Goal: Transaction & Acquisition: Purchase product/service

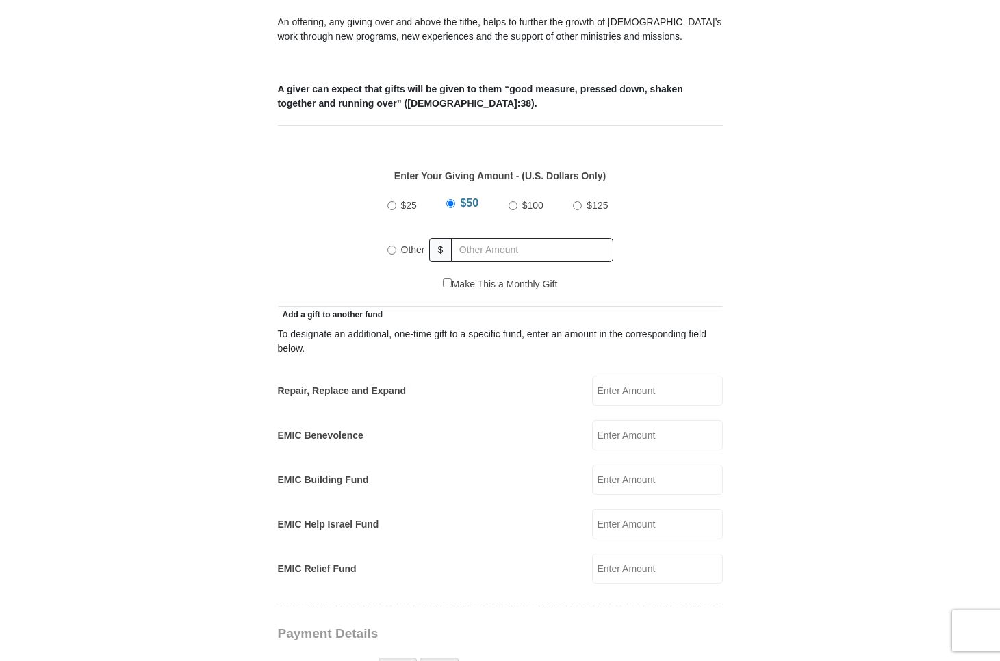
scroll to position [516, 0]
radio input "true"
click at [463, 238] on input "text" at bounding box center [535, 250] width 157 height 24
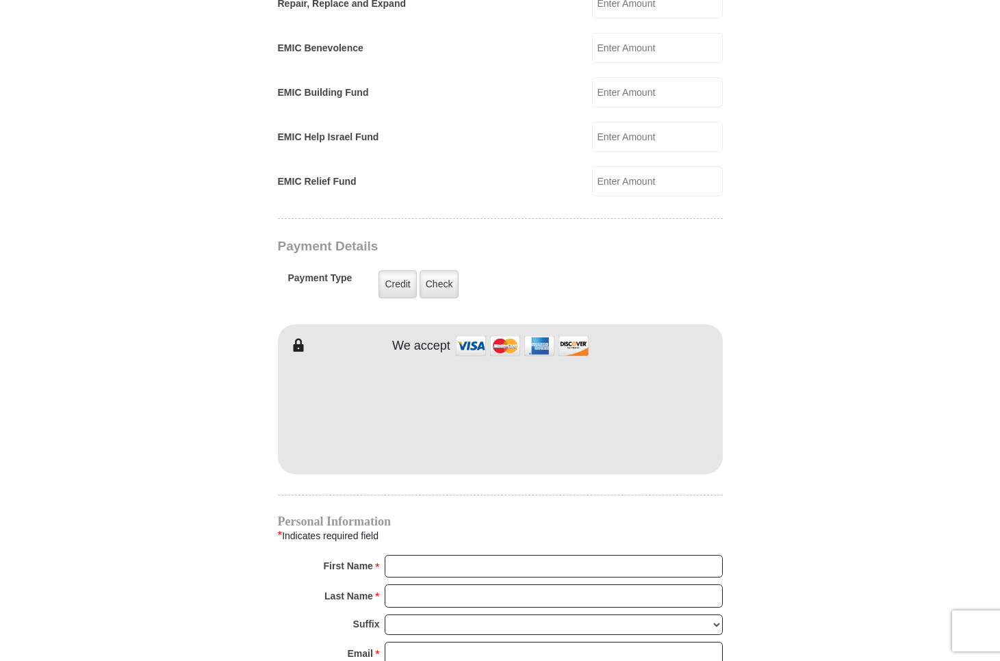
scroll to position [911, 0]
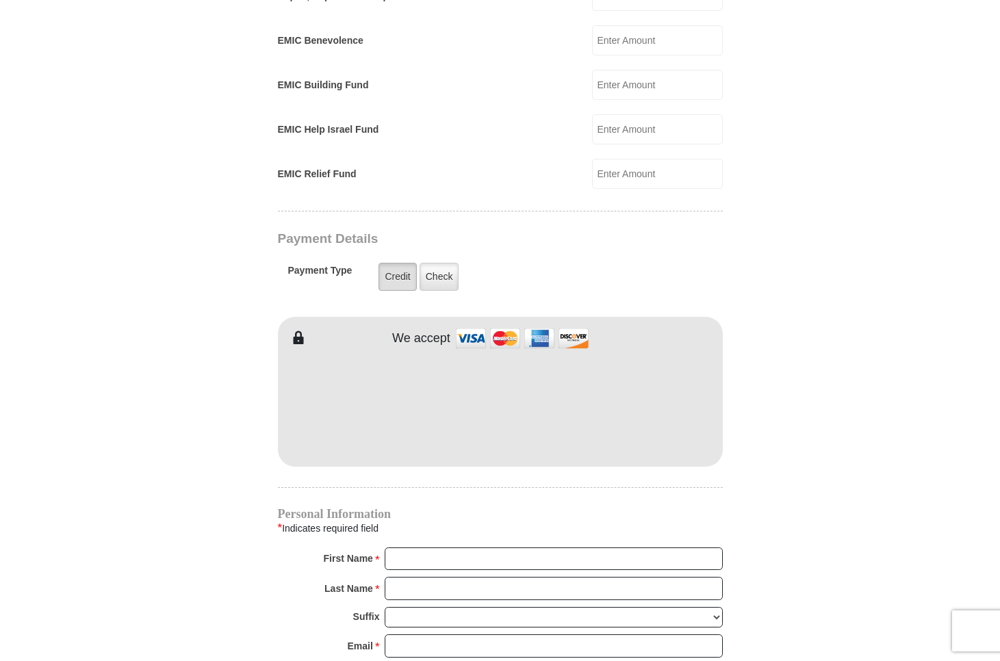
type input "70.00"
click at [393, 263] on label "Credit" at bounding box center [398, 277] width 38 height 28
click at [0, 0] on input "Credit" at bounding box center [0, 0] width 0 height 0
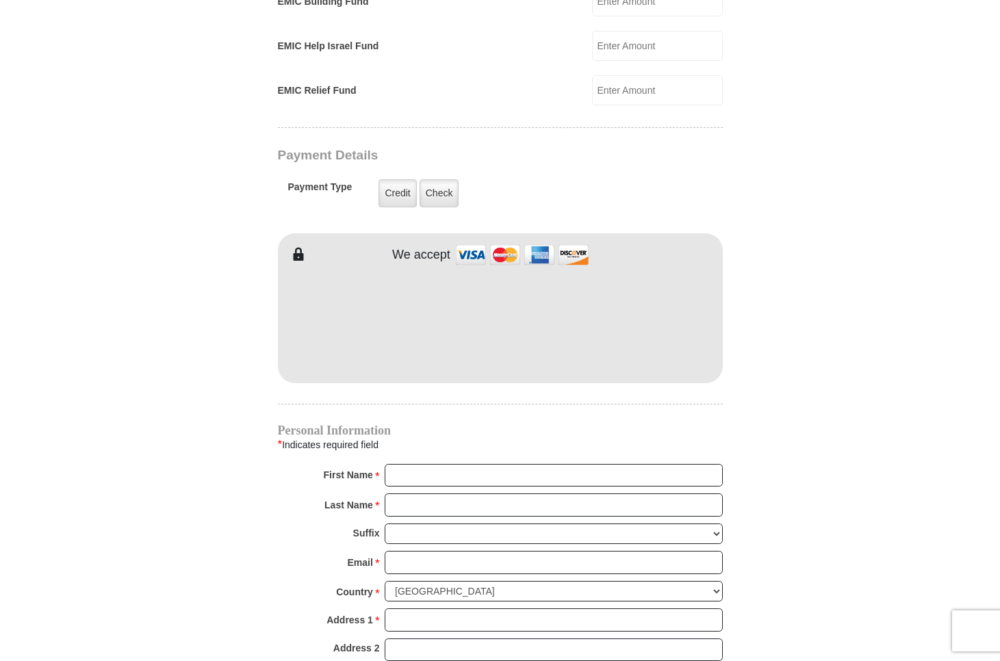
scroll to position [1060, 0]
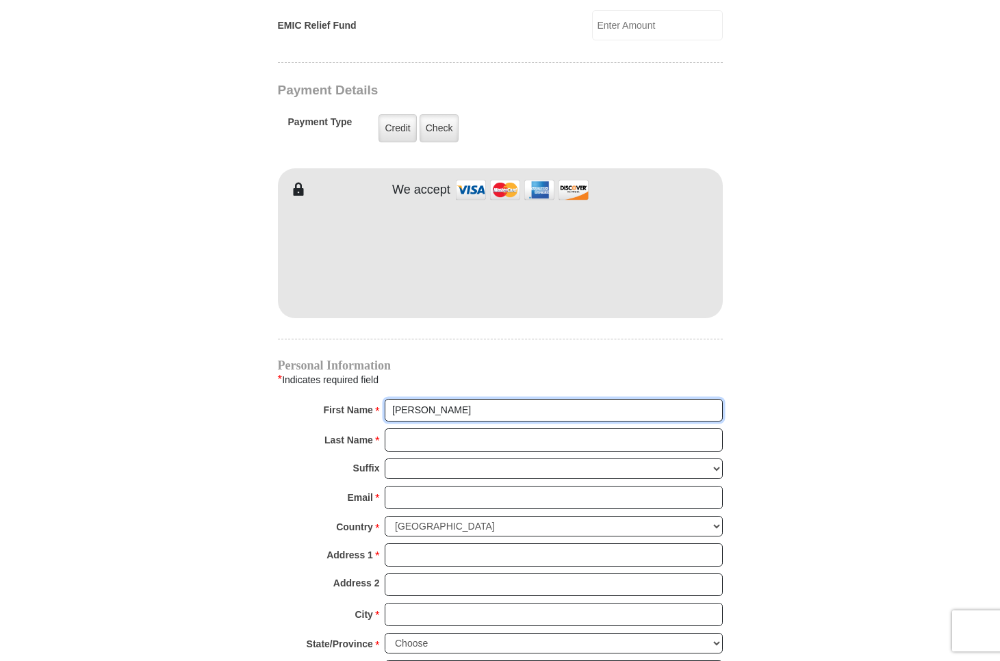
type input "Gloria"
type input "Gardner"
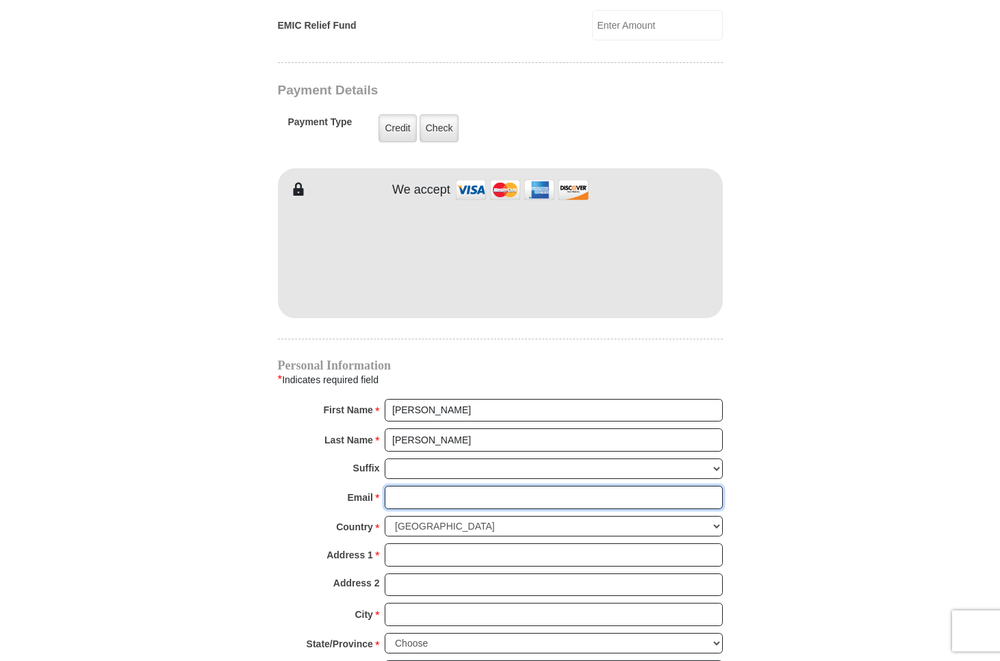
type input "ggardner45@gmail.com"
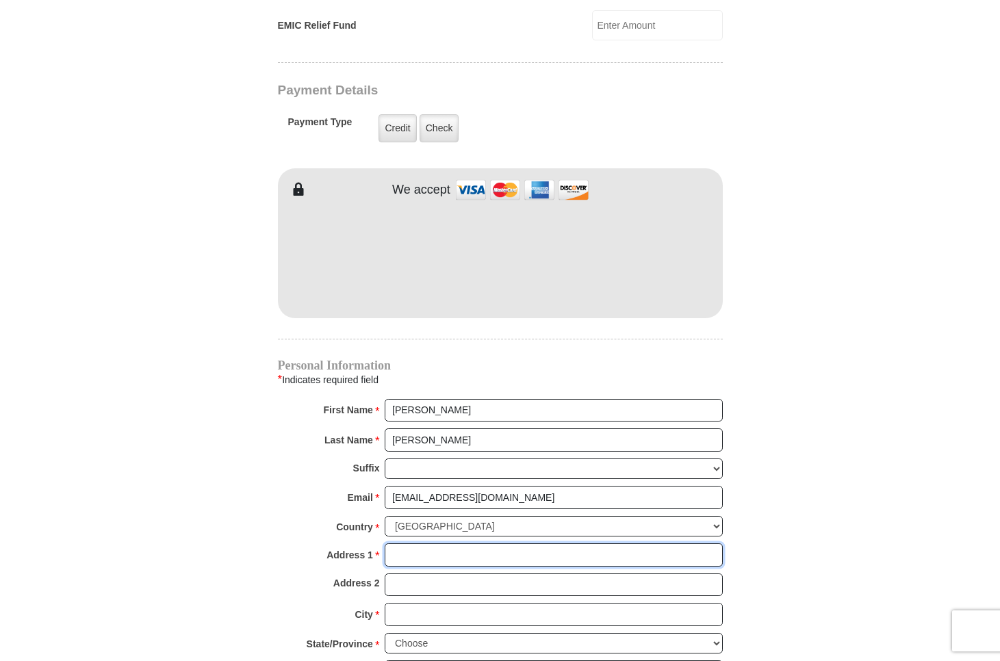
type input "2150 Windport Lane"
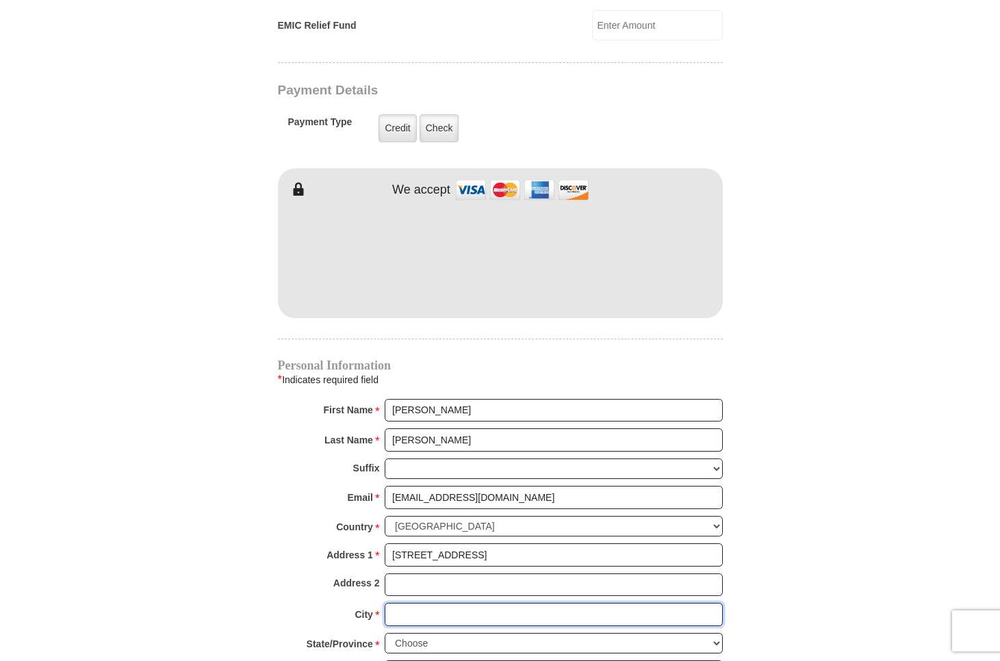
type input "St. Louis"
select select "MO"
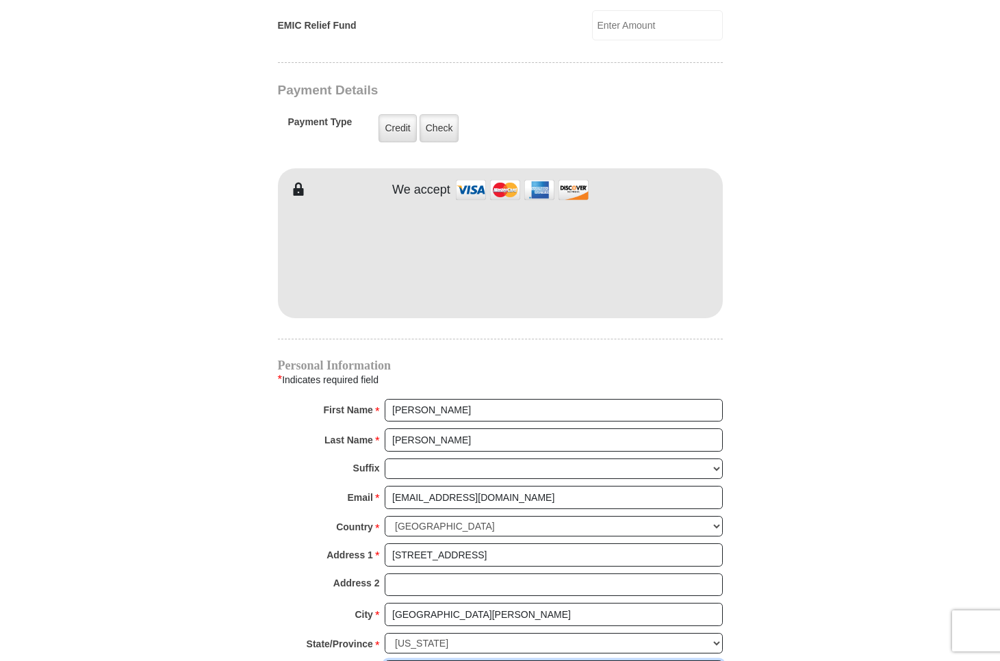
type input "63146"
type input "3145149609"
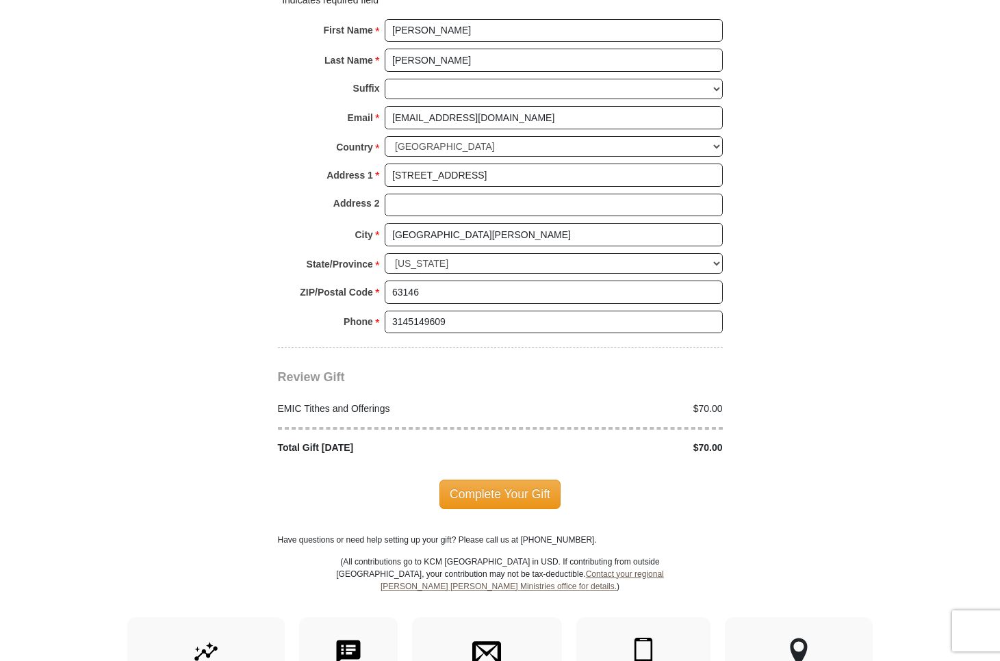
scroll to position [1440, 0]
click at [483, 479] on span "Complete Your Gift" at bounding box center [499, 493] width 121 height 29
